Goal: Transaction & Acquisition: Obtain resource

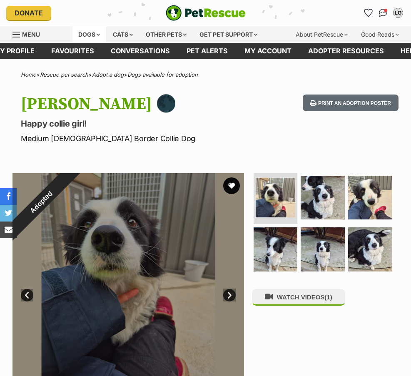
click at [83, 38] on div "Dogs" at bounding box center [88, 34] width 33 height 17
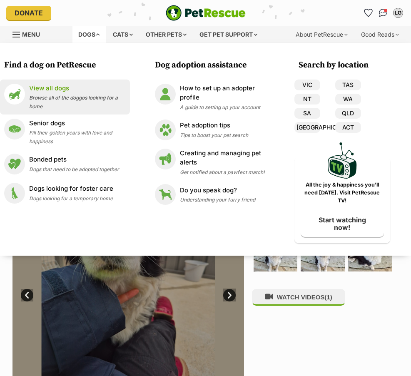
click at [63, 87] on p "View all dogs" at bounding box center [77, 89] width 97 height 10
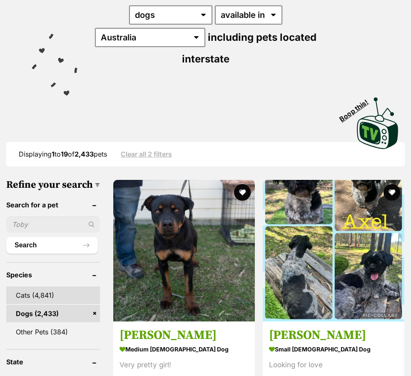
scroll to position [157, 0]
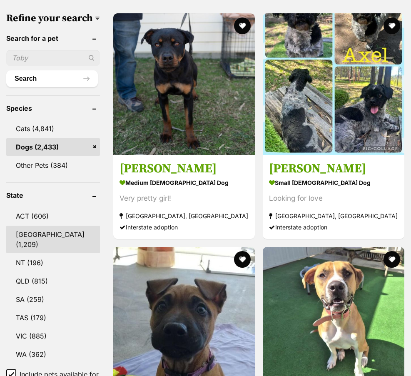
click at [27, 226] on link "NSW (1,209)" at bounding box center [53, 239] width 94 height 27
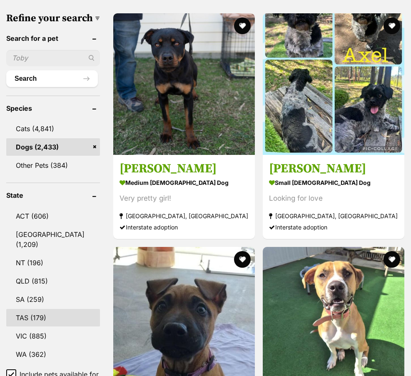
scroll to position [291, 0]
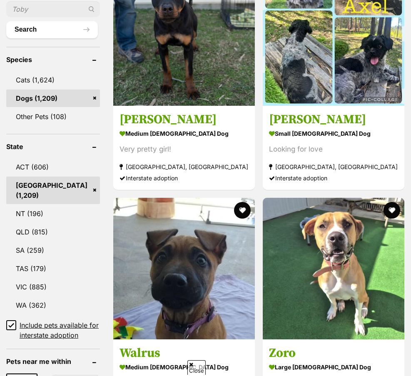
scroll to position [375, 0]
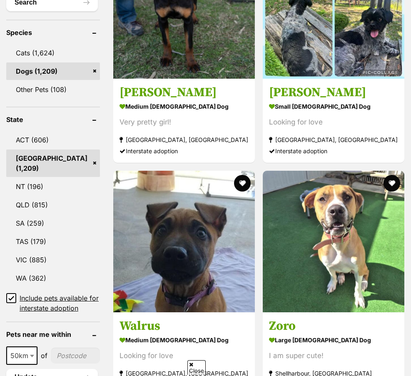
click at [9, 295] on icon at bounding box center [11, 298] width 6 height 6
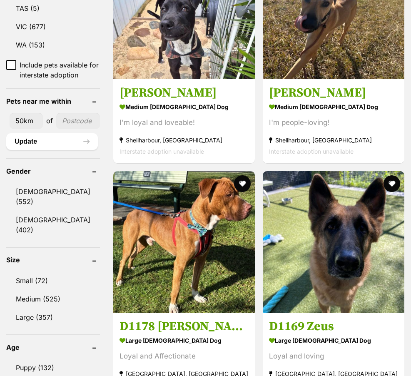
scroll to position [583, 0]
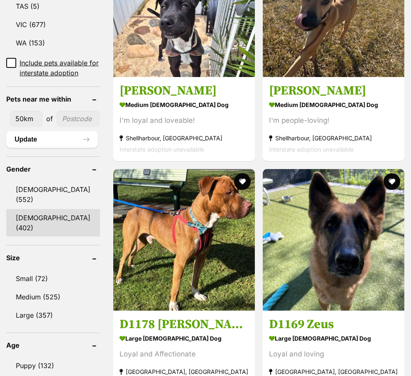
click at [48, 209] on link "Female (402)" at bounding box center [53, 222] width 94 height 27
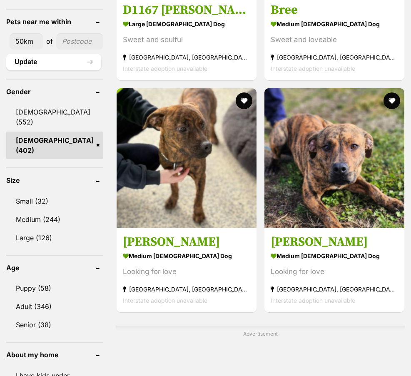
scroll to position [667, 0]
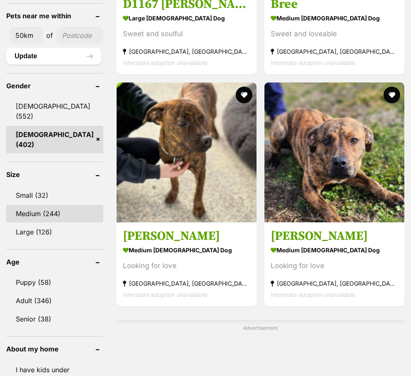
click at [46, 205] on link "Medium (244)" at bounding box center [54, 213] width 97 height 17
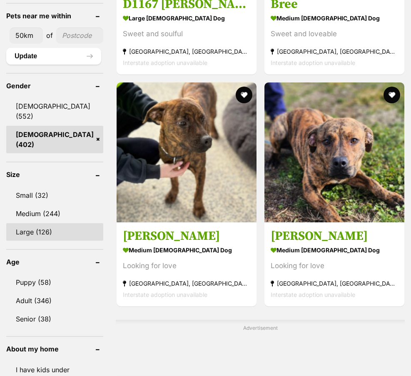
click at [50, 223] on link "Large (126)" at bounding box center [54, 231] width 97 height 17
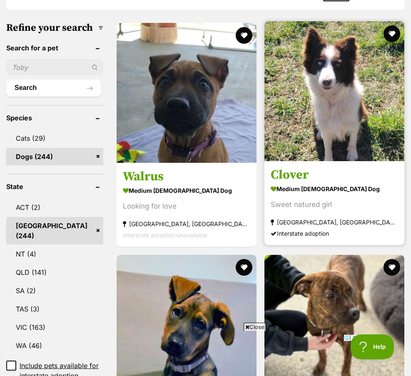
click at [279, 167] on h3 "Clover" at bounding box center [334, 175] width 127 height 16
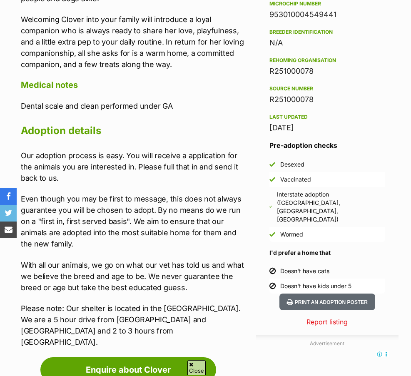
scroll to position [792, 0]
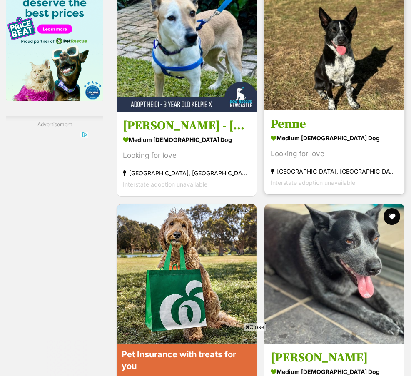
click at [280, 132] on h3 "Penne" at bounding box center [334, 124] width 127 height 16
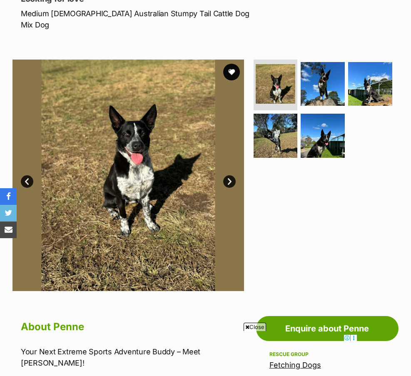
click at [229, 175] on link "Next" at bounding box center [229, 181] width 12 height 12
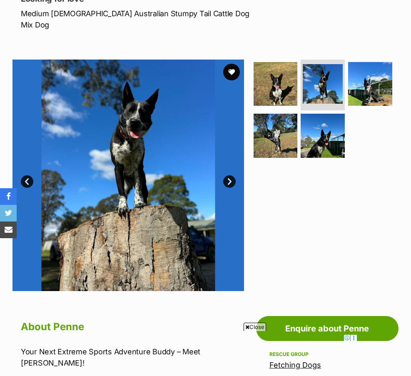
click at [229, 175] on link "Next" at bounding box center [229, 181] width 12 height 12
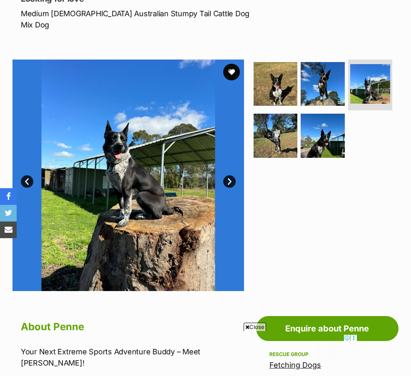
click at [229, 175] on link "Next" at bounding box center [229, 181] width 12 height 12
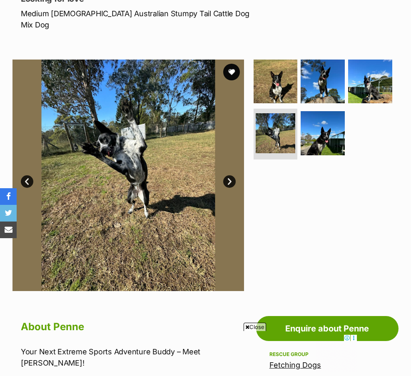
click at [229, 175] on link "Next" at bounding box center [229, 181] width 12 height 12
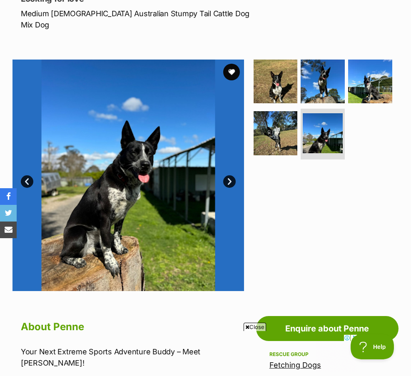
click at [229, 175] on link "Next" at bounding box center [229, 181] width 12 height 12
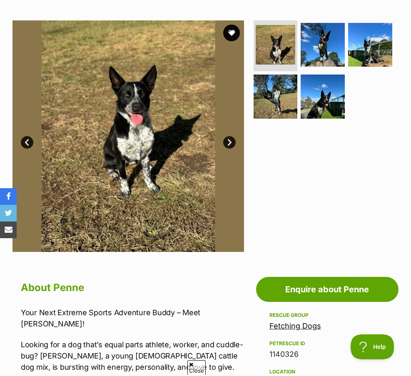
scroll to position [83, 0]
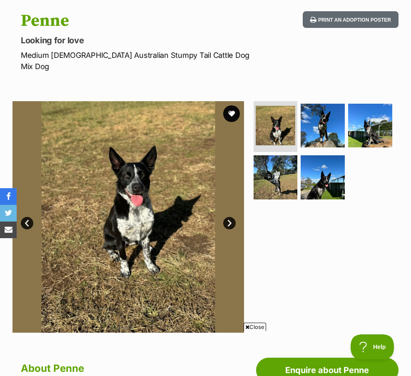
click at [230, 217] on link "Next" at bounding box center [229, 223] width 12 height 12
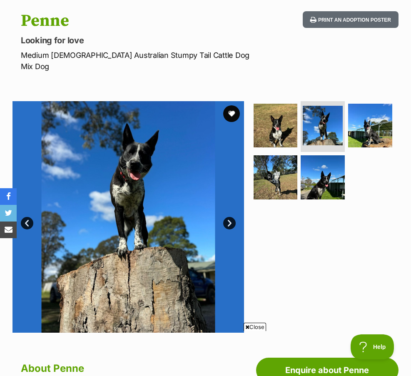
click at [230, 217] on link "Next" at bounding box center [229, 223] width 12 height 12
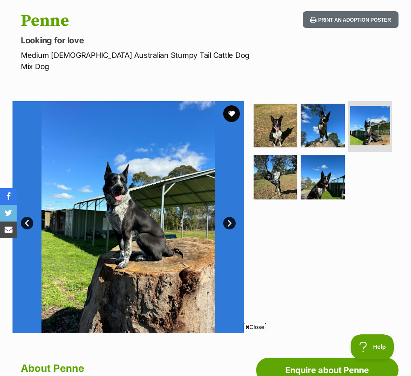
click at [230, 217] on link "Next" at bounding box center [229, 223] width 12 height 12
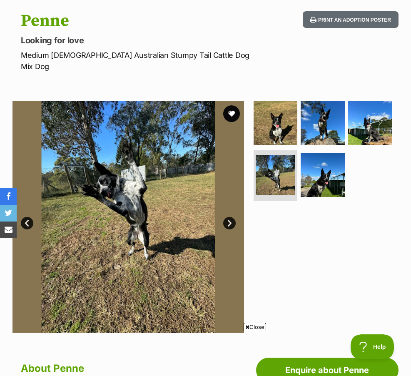
click at [230, 217] on link "Next" at bounding box center [229, 223] width 12 height 12
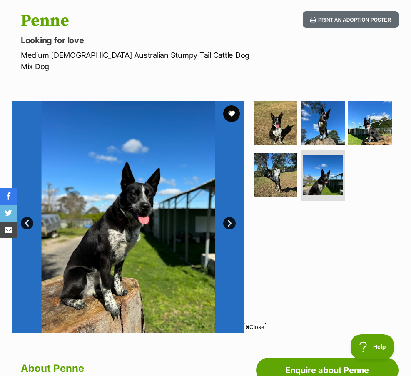
click at [230, 217] on link "Next" at bounding box center [229, 223] width 12 height 12
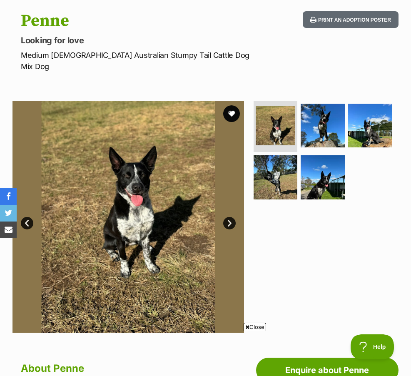
click at [230, 217] on link "Next" at bounding box center [229, 223] width 12 height 12
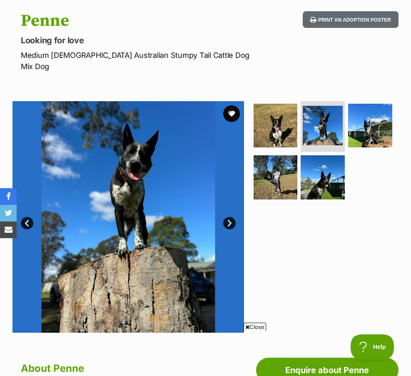
click at [230, 217] on link "Next" at bounding box center [229, 223] width 12 height 12
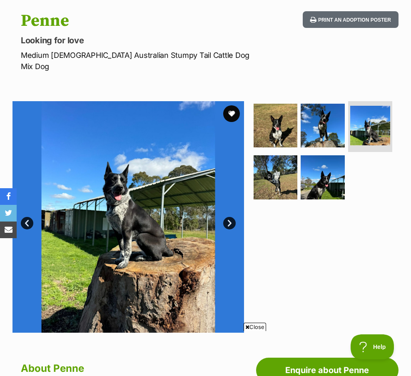
click at [230, 217] on link "Next" at bounding box center [229, 223] width 12 height 12
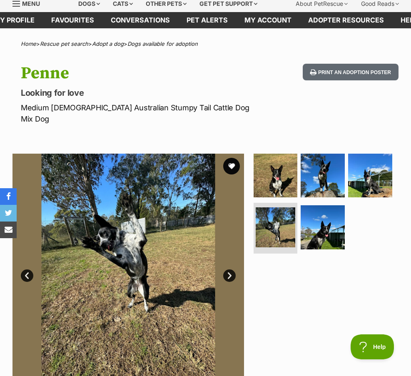
scroll to position [0, 0]
